Goal: Task Accomplishment & Management: Manage account settings

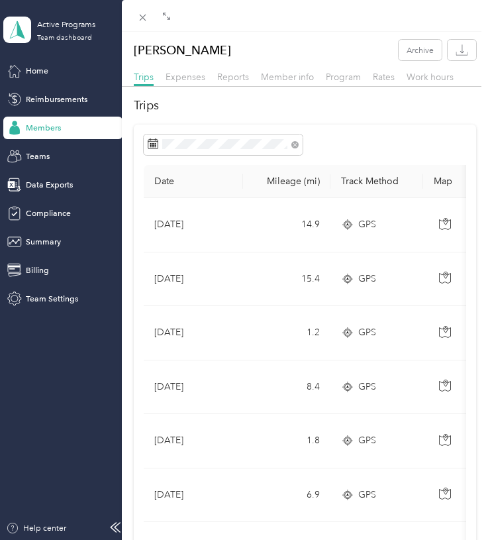
scroll to position [224, 0]
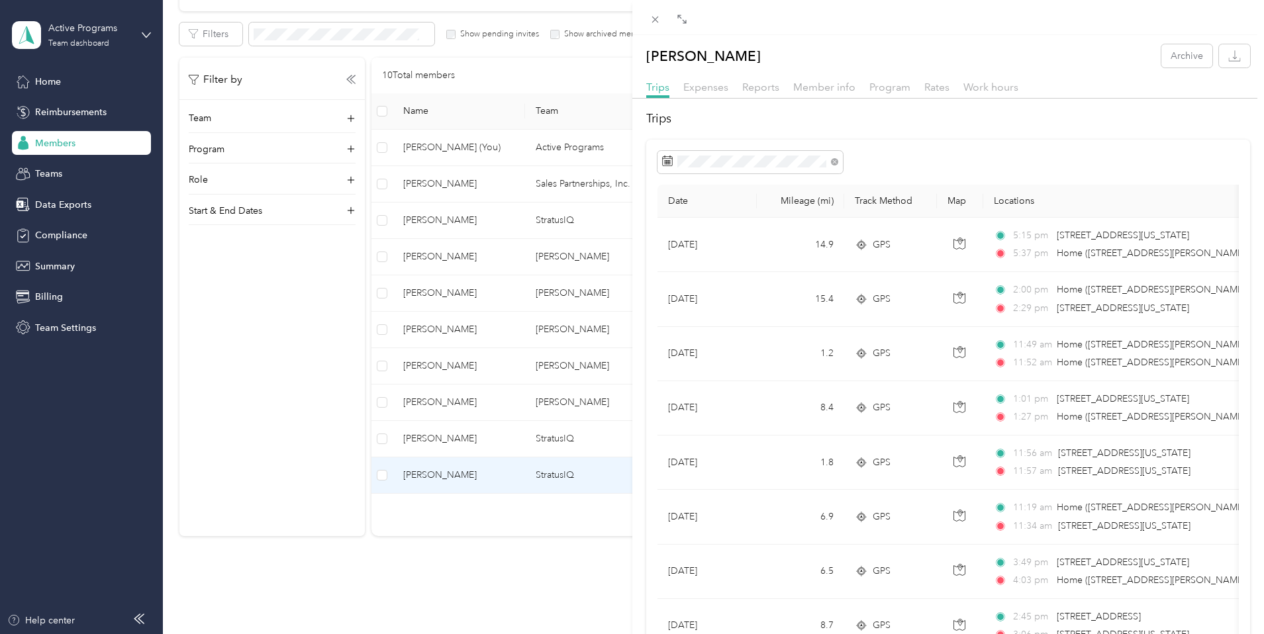
click at [73, 79] on div "[PERSON_NAME] Archive Trips Expenses Reports Member info Program Rates Work hou…" at bounding box center [632, 317] width 1264 height 634
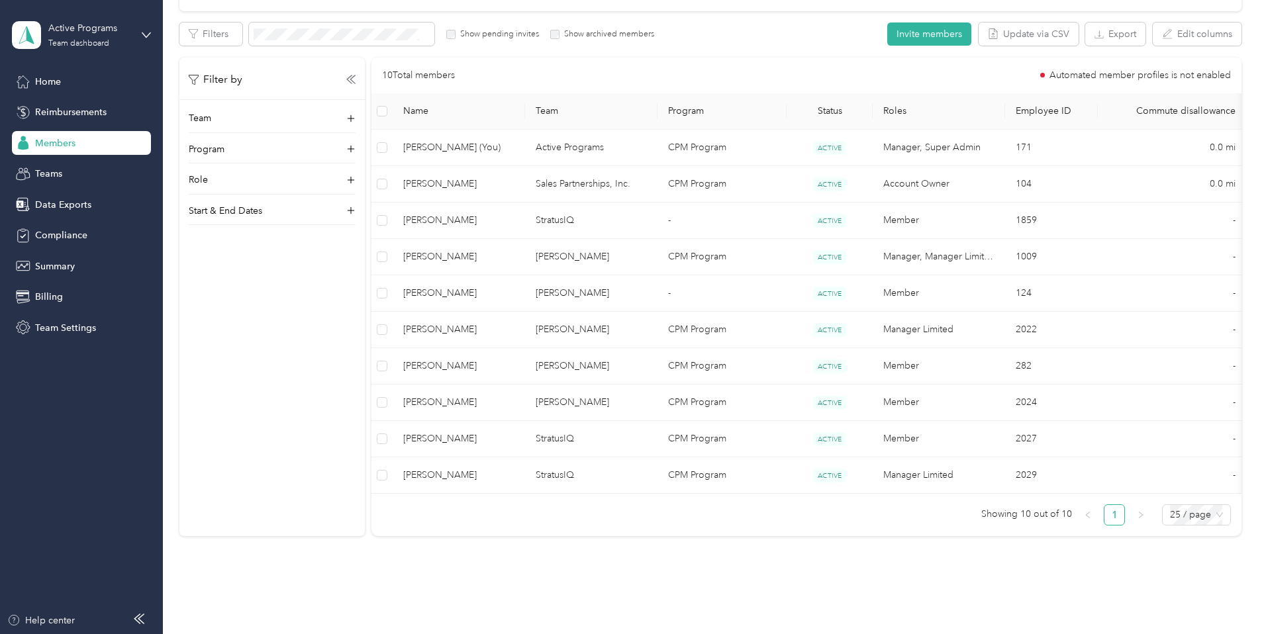
click at [48, 83] on span "Home" at bounding box center [48, 82] width 26 height 14
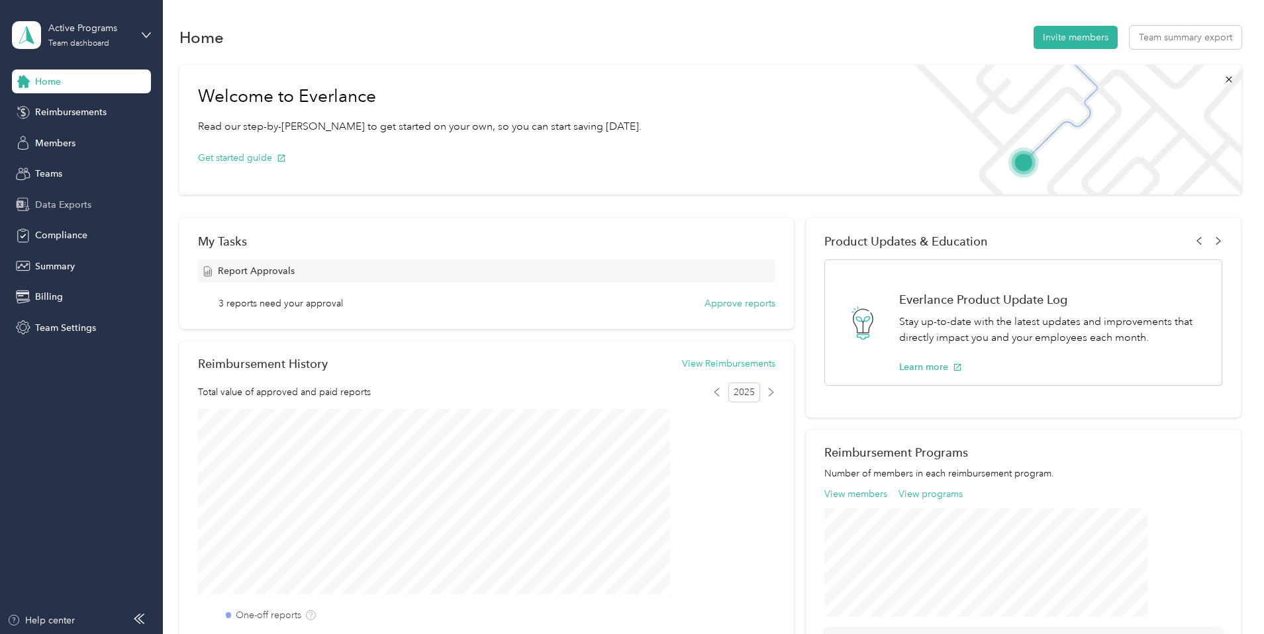
click at [43, 207] on span "Data Exports" at bounding box center [63, 205] width 56 height 14
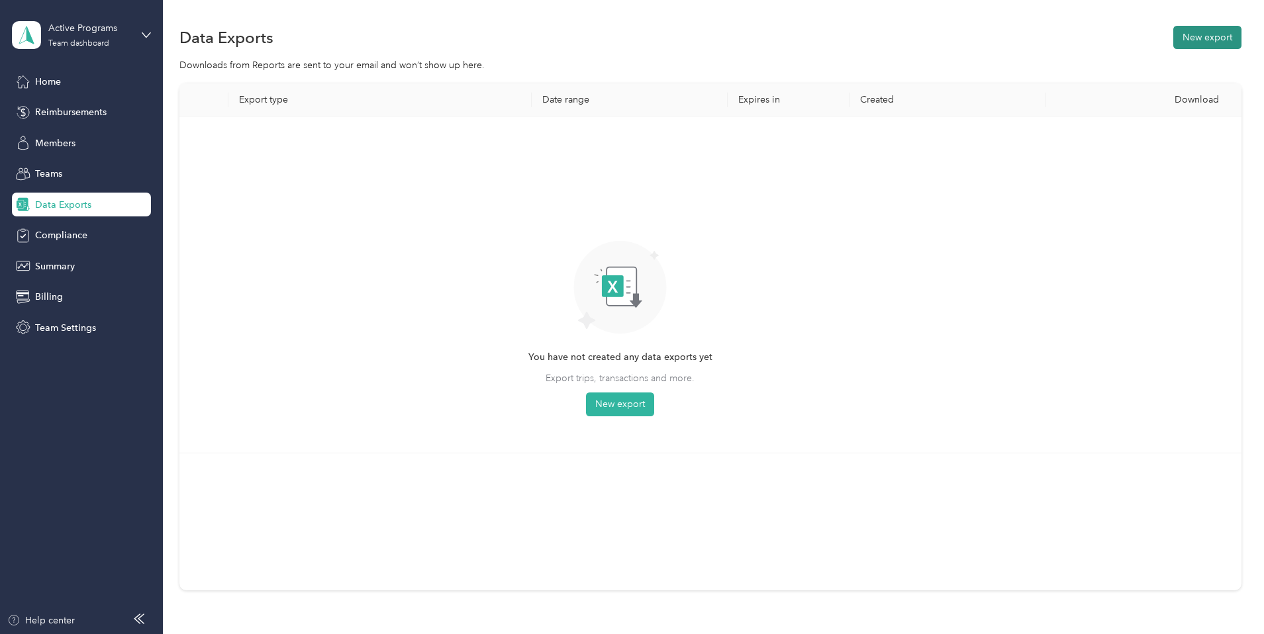
click at [487, 38] on button "New export" at bounding box center [1207, 37] width 68 height 23
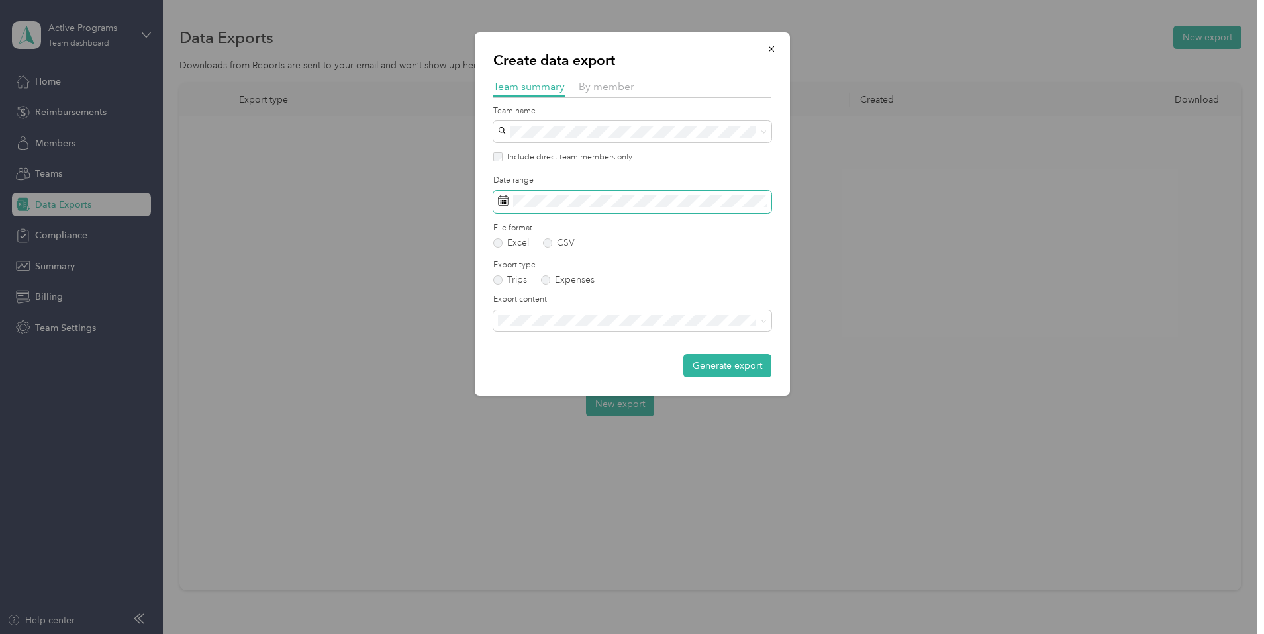
click at [487, 211] on span at bounding box center [632, 202] width 278 height 23
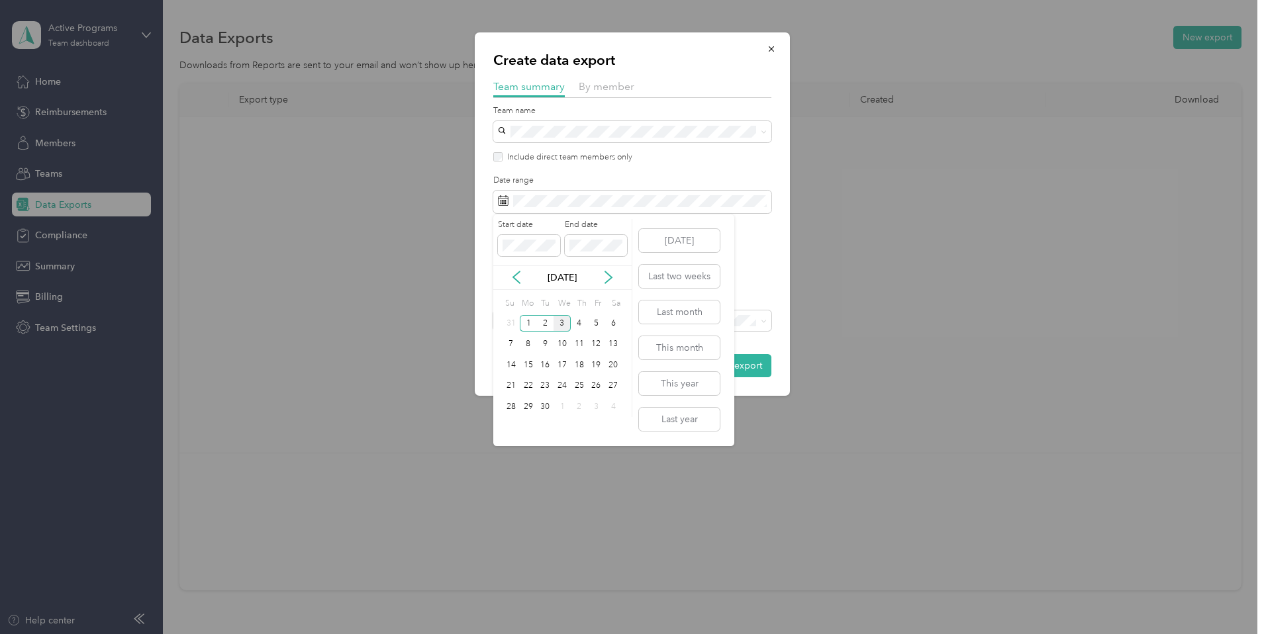
click at [487, 286] on div "[DATE]" at bounding box center [562, 277] width 138 height 24
click at [487, 275] on icon at bounding box center [516, 277] width 13 height 13
click at [487, 366] on div "16" at bounding box center [612, 365] width 17 height 17
click at [487, 423] on div "31" at bounding box center [511, 428] width 17 height 17
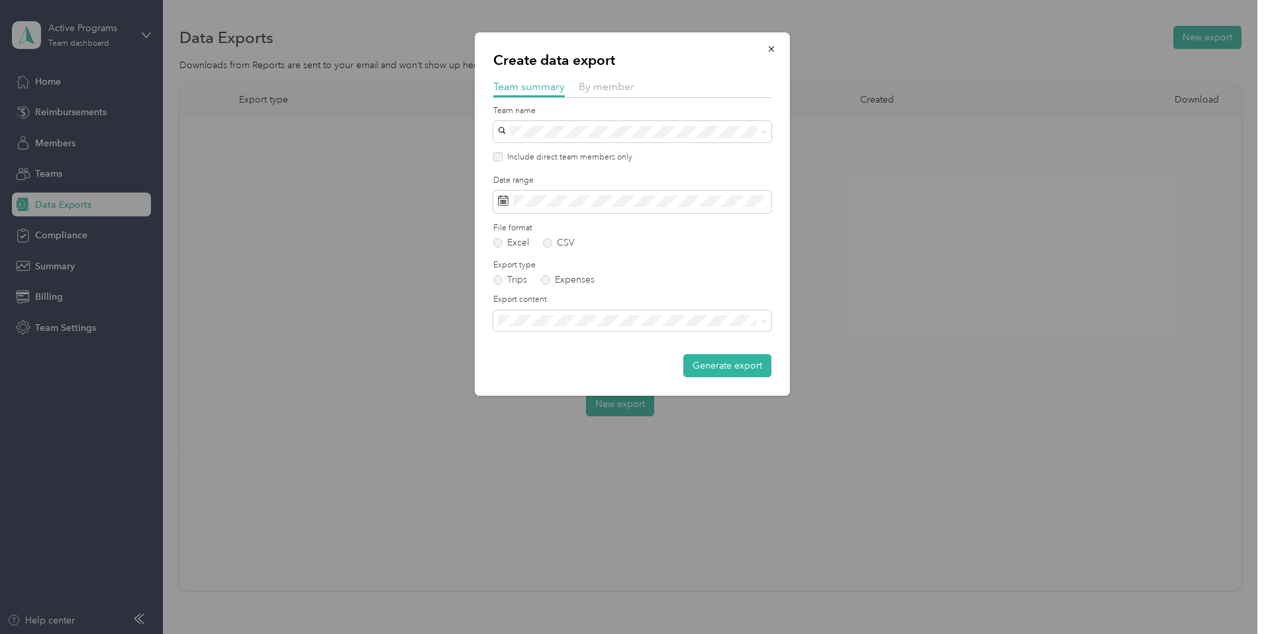
click at [487, 362] on span "Summary and full trips list" at bounding box center [556, 361] width 106 height 11
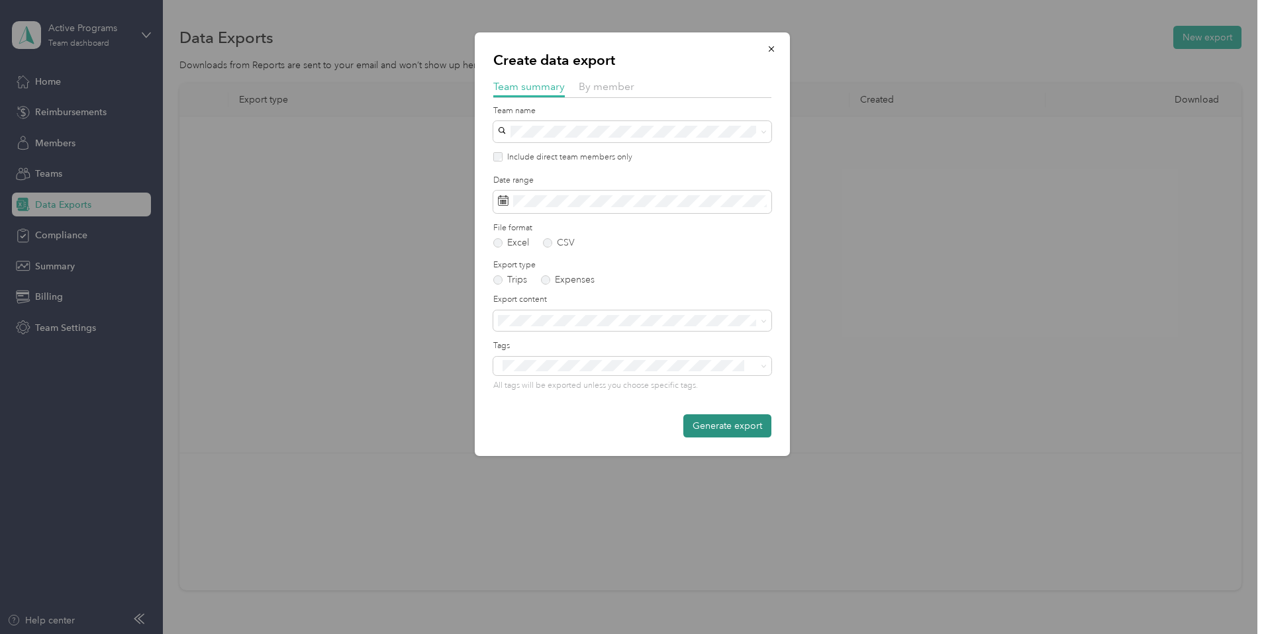
click at [487, 418] on button "Generate export" at bounding box center [727, 425] width 88 height 23
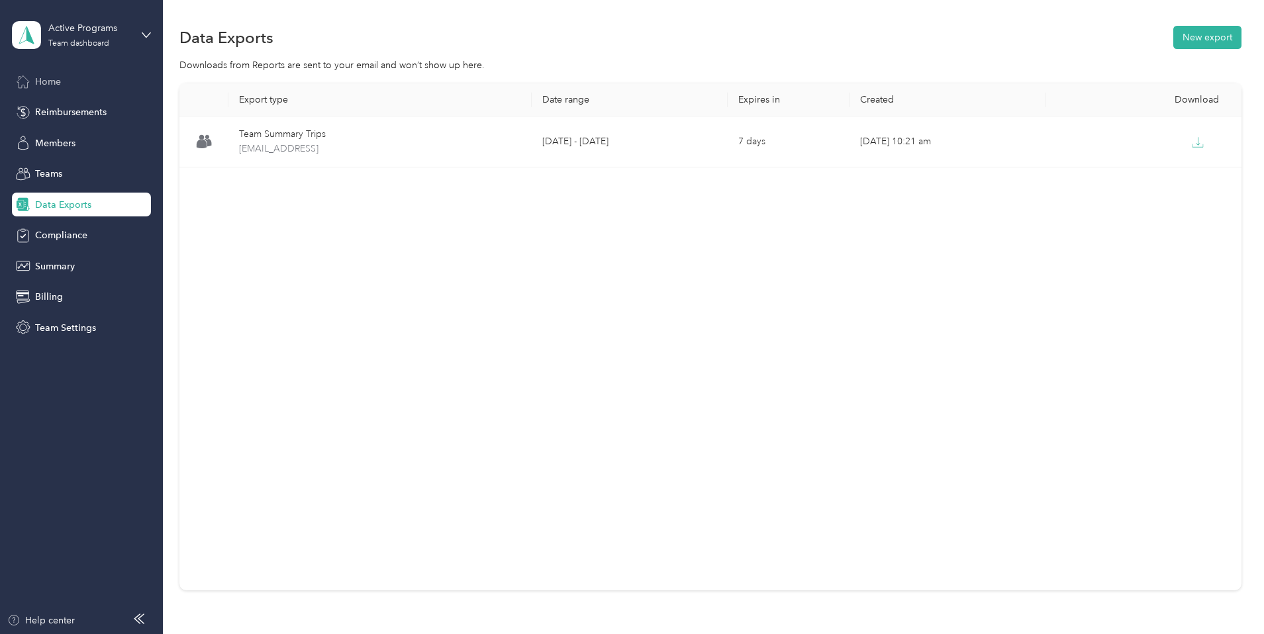
click at [87, 90] on div "Home" at bounding box center [81, 82] width 139 height 24
